Goal: Transaction & Acquisition: Purchase product/service

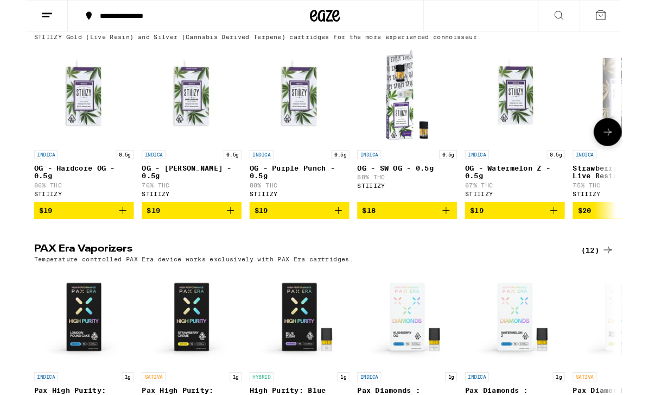
scroll to position [2487, 0]
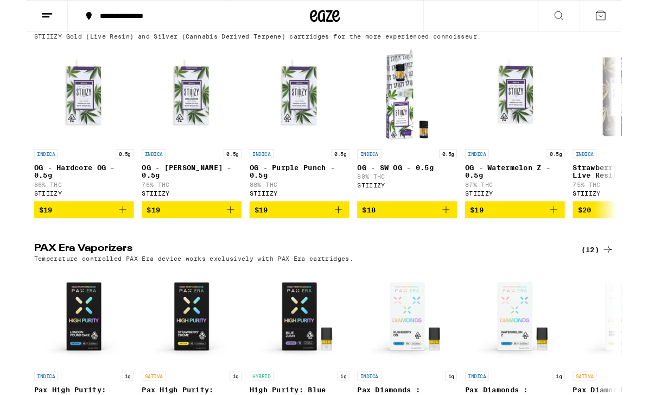
click at [628, 43] on div "STIIIZY Gold (Live Resin) and Silver (Cannabis Derived Terpene) cartridges for …" at bounding box center [324, 39] width 631 height 7
click at [634, 33] on icon at bounding box center [633, 30] width 9 height 8
